Goal: Task Accomplishment & Management: Use online tool/utility

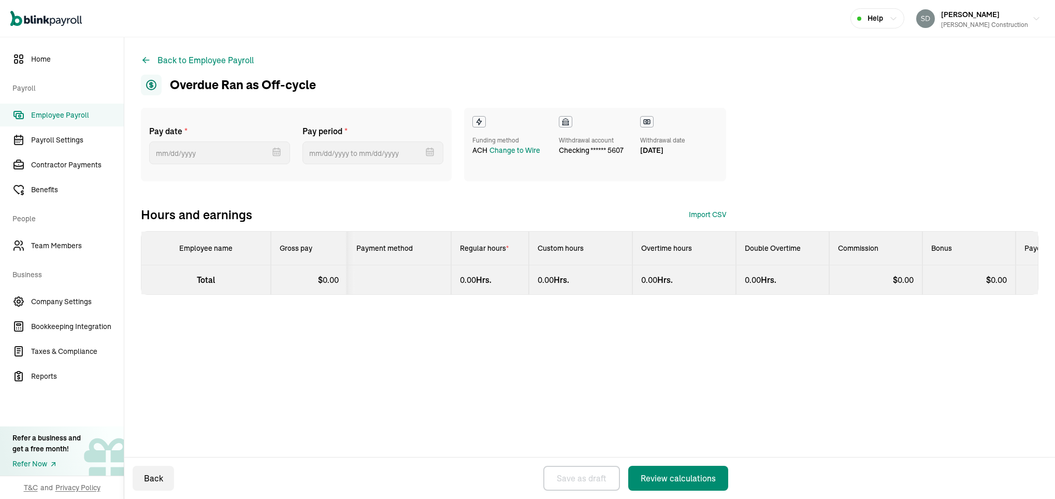
select select "direct_deposit"
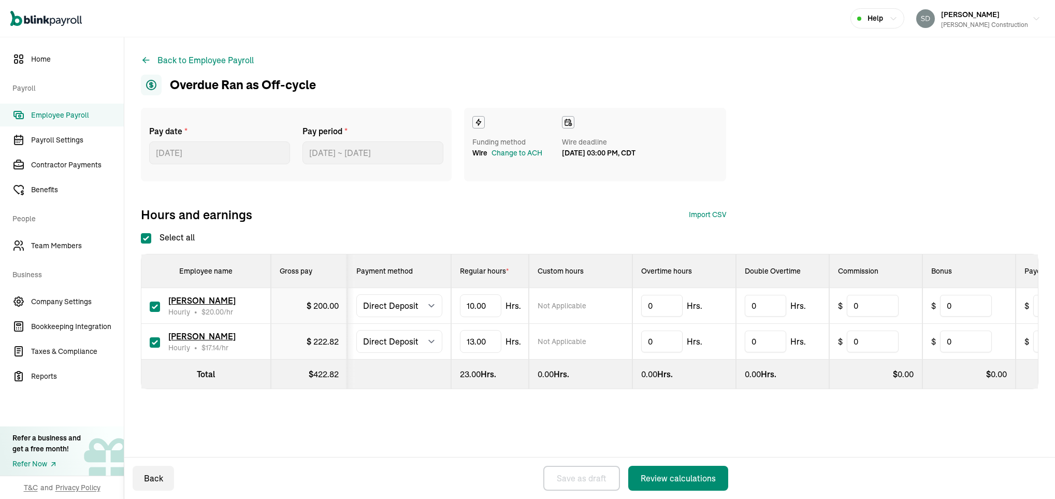
click at [150, 306] on input "checkbox" at bounding box center [155, 307] width 10 height 10
checkbox input "false"
type input "0.00"
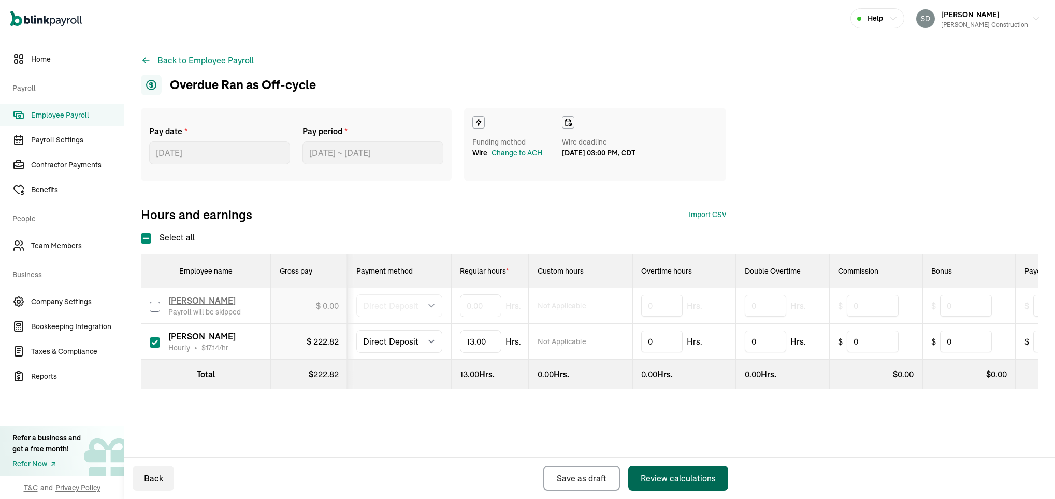
click at [674, 476] on div "Review calculations" at bounding box center [678, 478] width 75 height 12
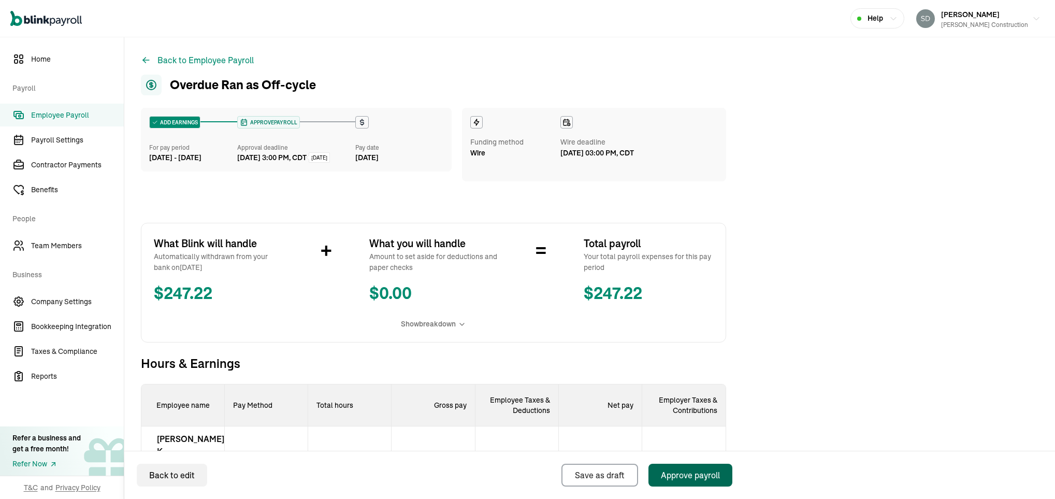
click at [674, 473] on div "Approve payroll" at bounding box center [690, 475] width 59 height 12
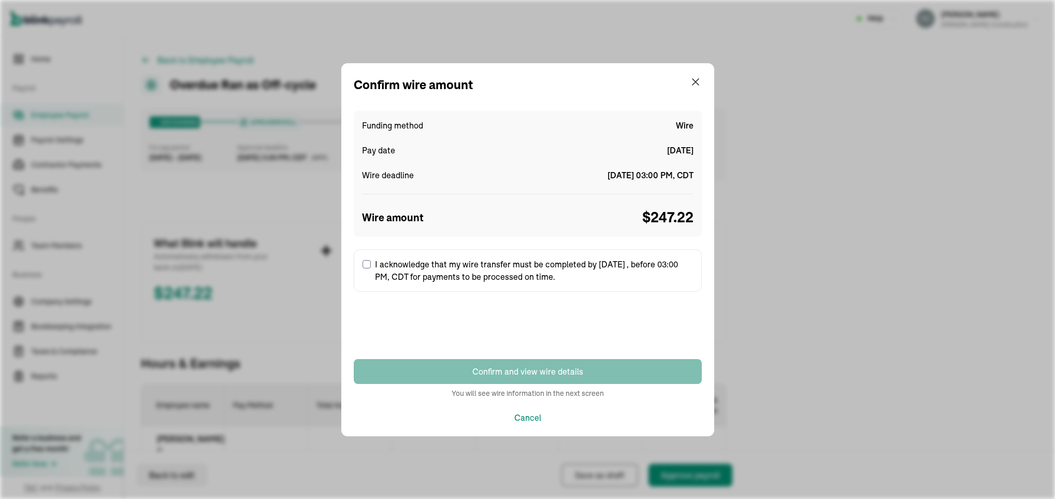
click at [674, 473] on div "Confirm wire amount Funding method Wire Pay date [DATE] Wire deadline [DATE] 03…" at bounding box center [527, 249] width 1055 height 499
click at [456, 275] on label "I acknowledge that my wire transfer must be completed by [DATE] , before 03:00 …" at bounding box center [528, 270] width 348 height 42
click at [371, 268] on input "I acknowledge that my wire transfer must be completed by [DATE] , before 03:00 …" at bounding box center [367, 264] width 8 height 8
checkbox input "true"
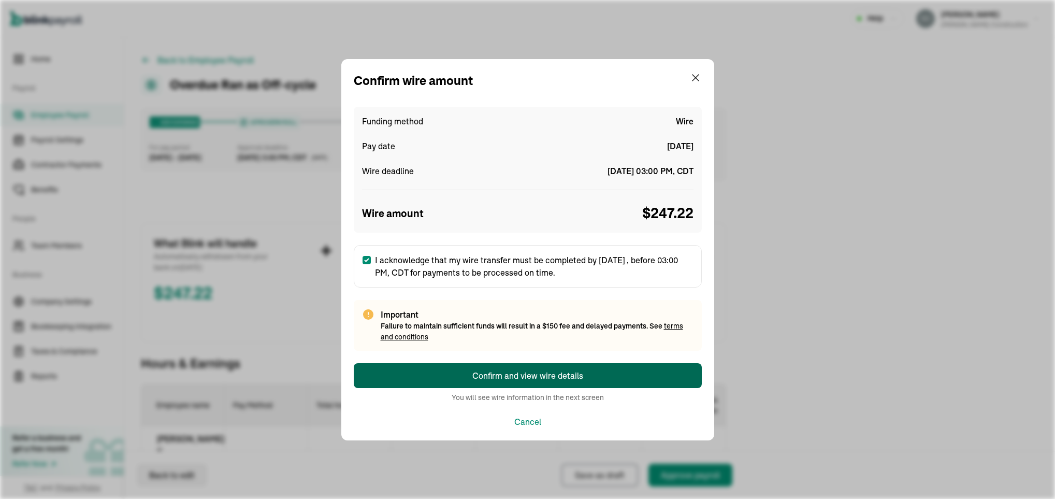
click at [479, 373] on div "Confirm and view wire details" at bounding box center [528, 375] width 111 height 12
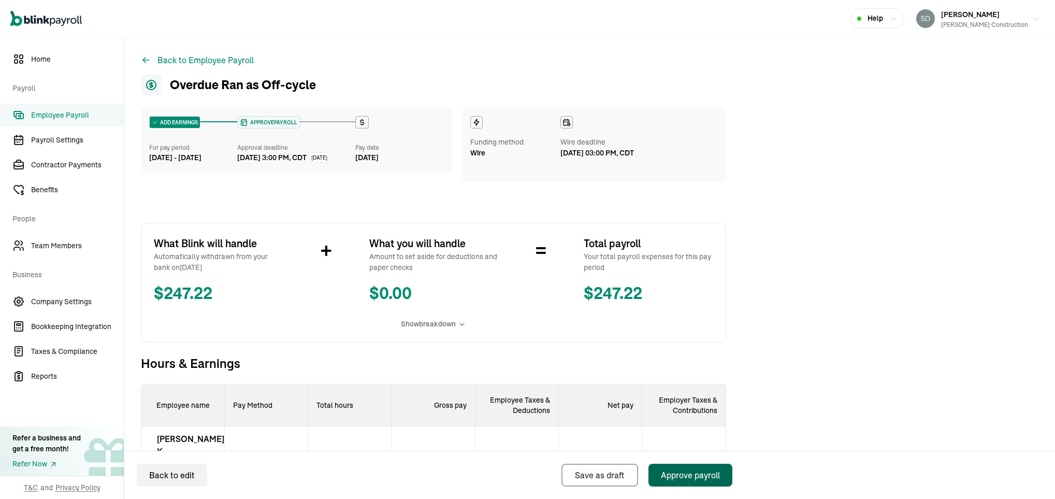
select select "manual"
select select "direct_deposit"
